Goal: Transaction & Acquisition: Purchase product/service

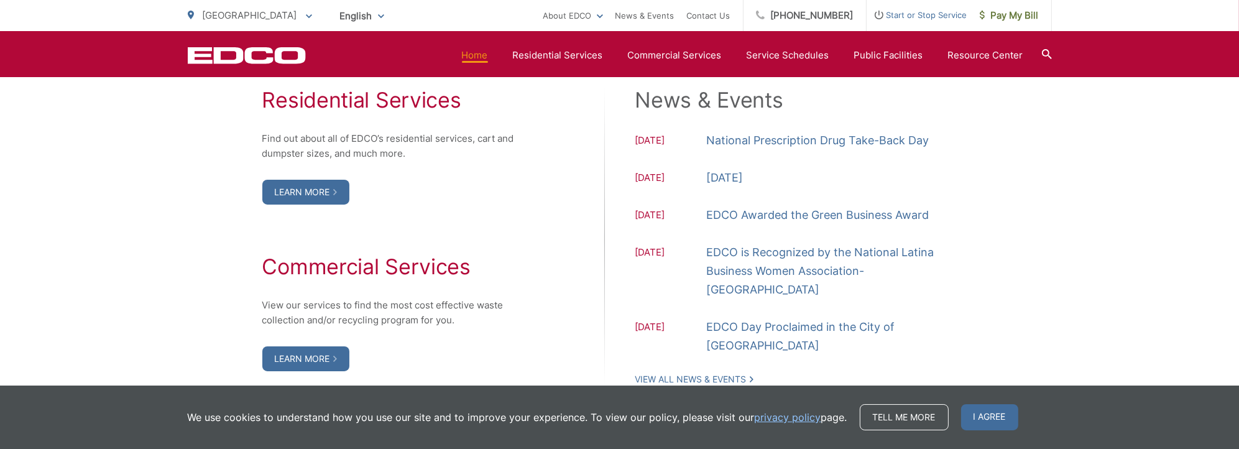
scroll to position [1244, 0]
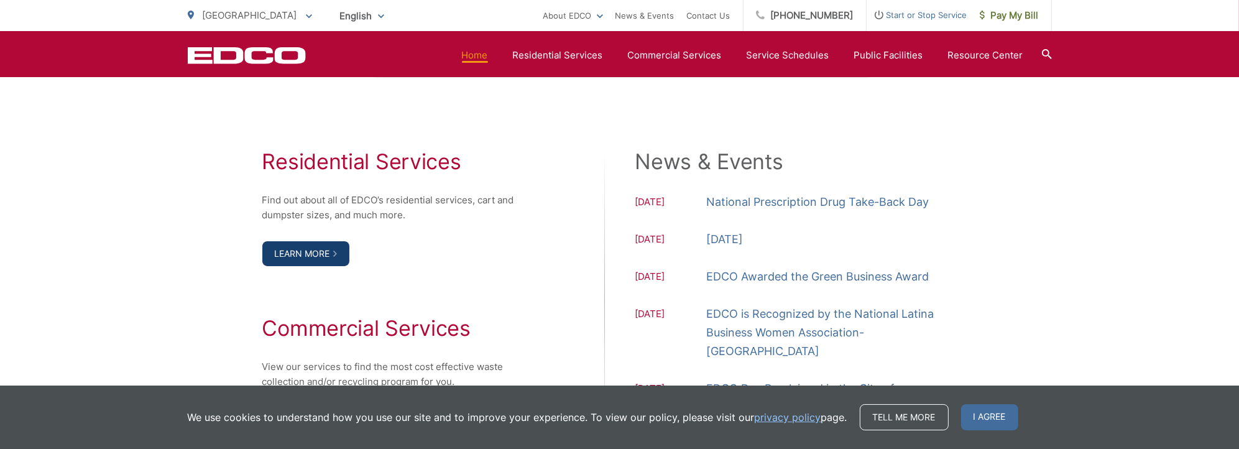
click at [317, 251] on link "Learn More" at bounding box center [305, 253] width 87 height 25
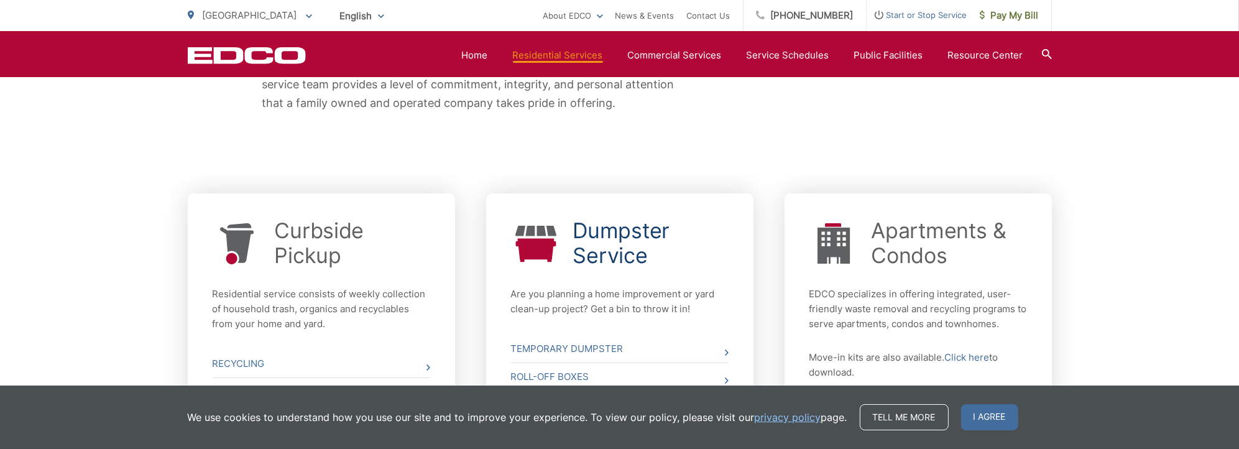
scroll to position [498, 0]
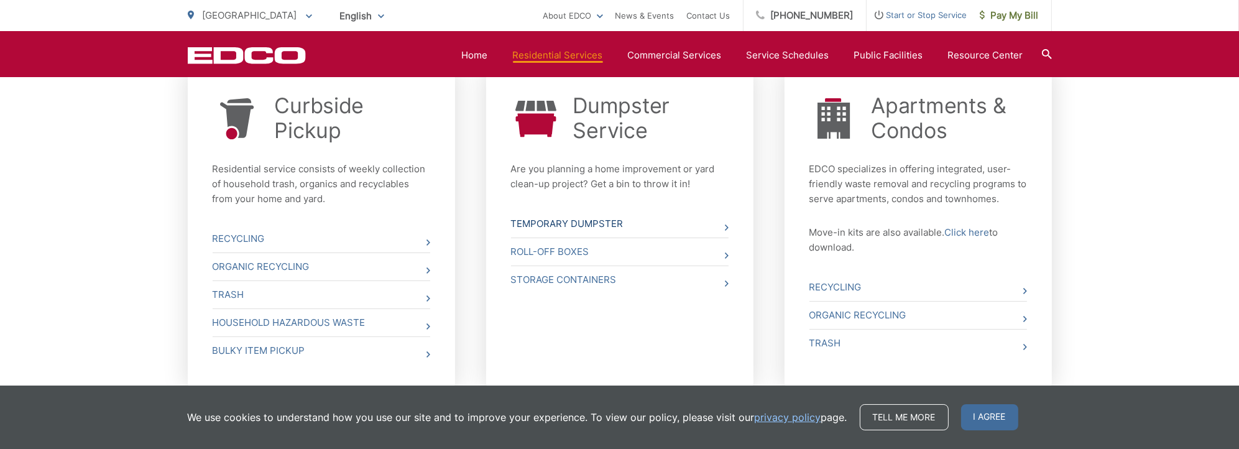
click at [602, 223] on link "Temporary Dumpster" at bounding box center [620, 223] width 218 height 27
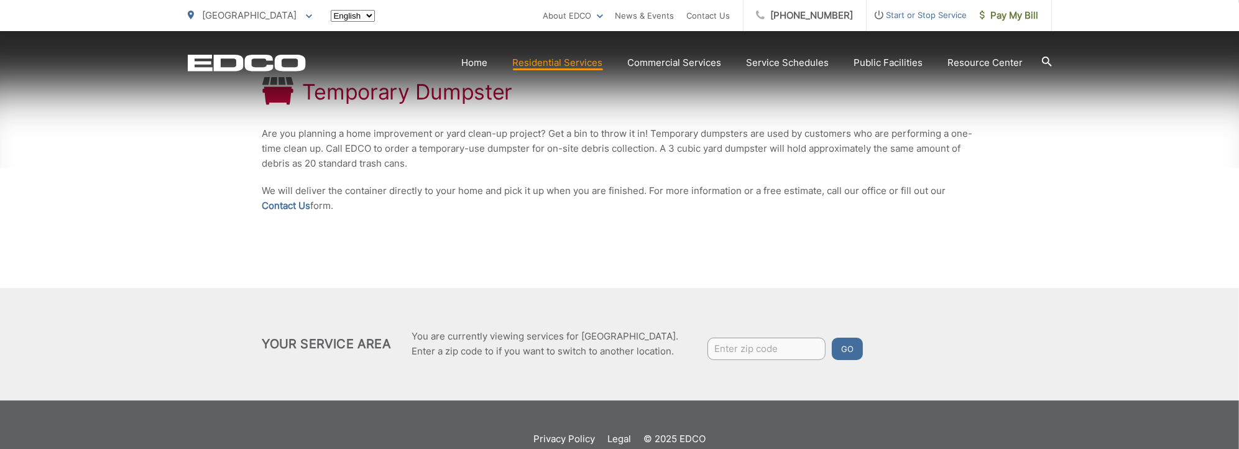
scroll to position [249, 0]
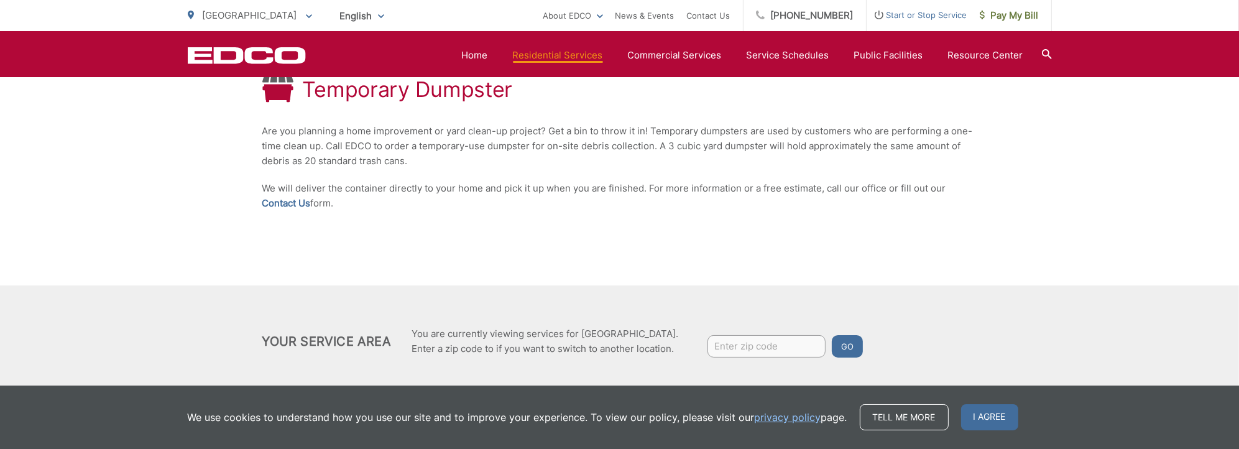
click at [794, 342] on input "Enter zip code" at bounding box center [767, 346] width 118 height 22
type input "92065"
click at [832, 335] on button "Go" at bounding box center [847, 346] width 31 height 22
